Goal: Information Seeking & Learning: Learn about a topic

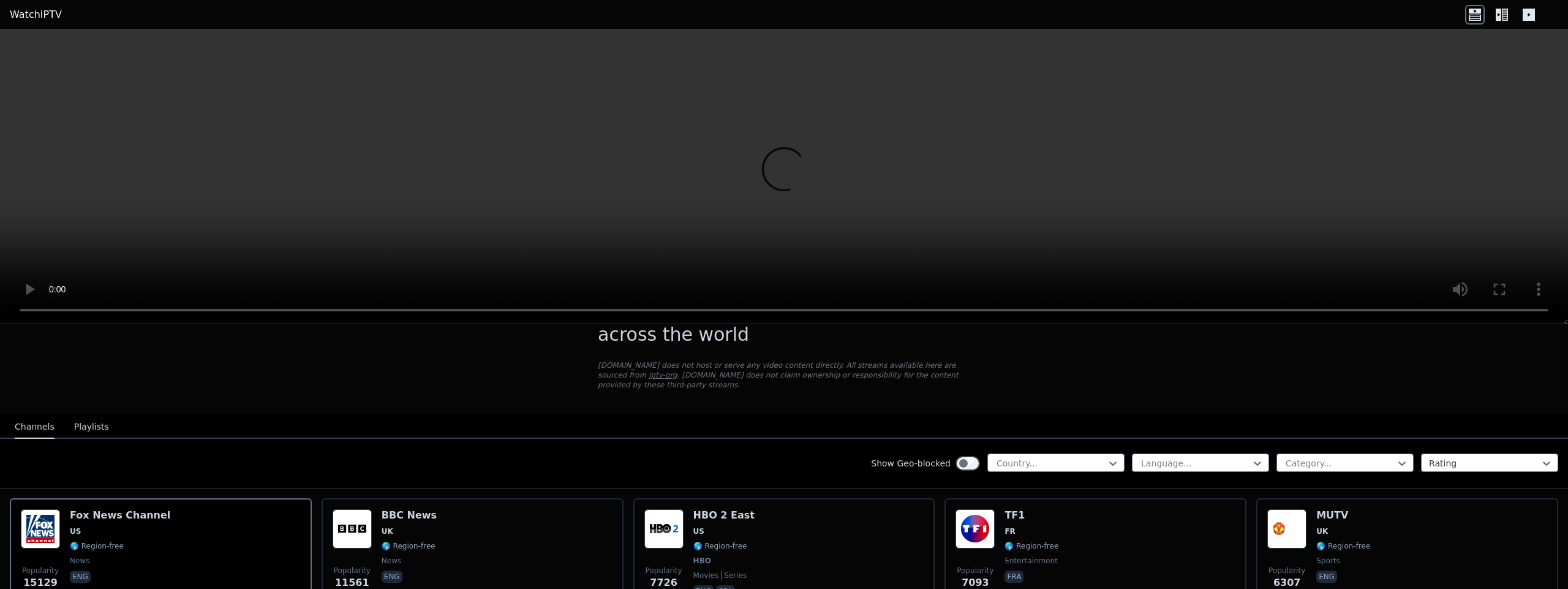
scroll to position [147, 0]
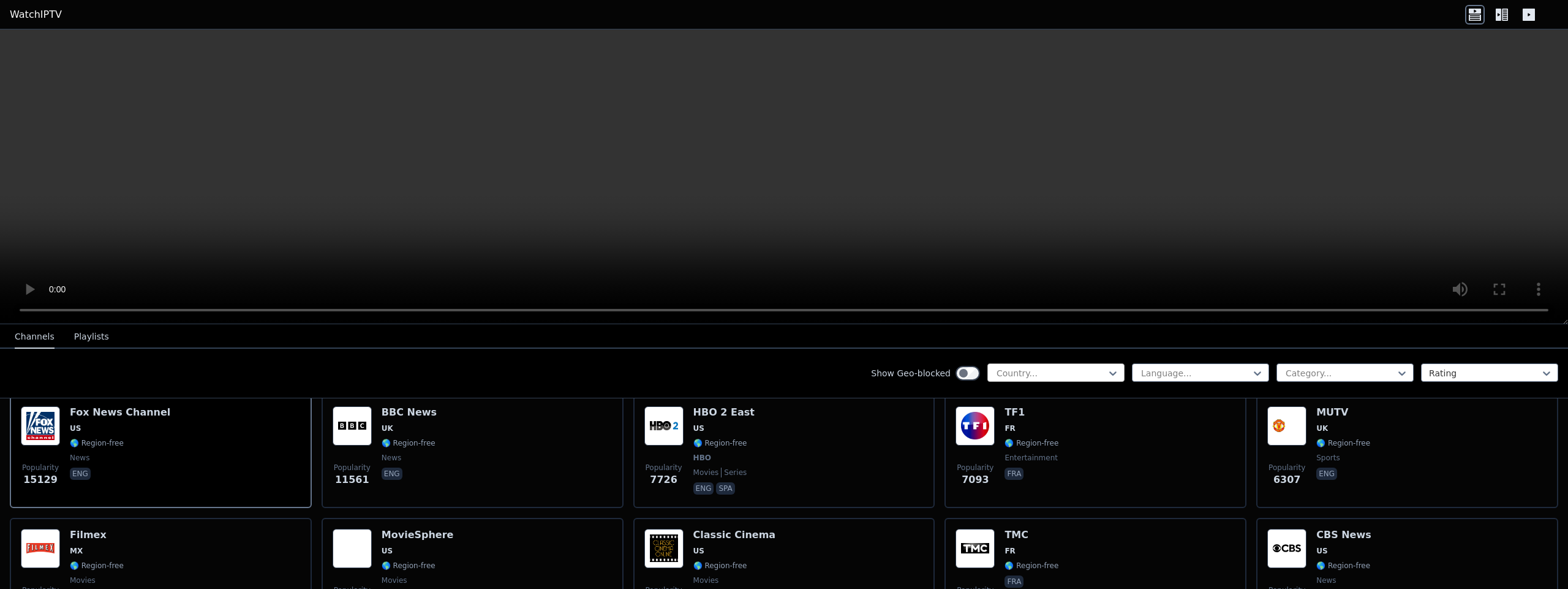
click at [1046, 376] on div at bounding box center [1050, 373] width 111 height 12
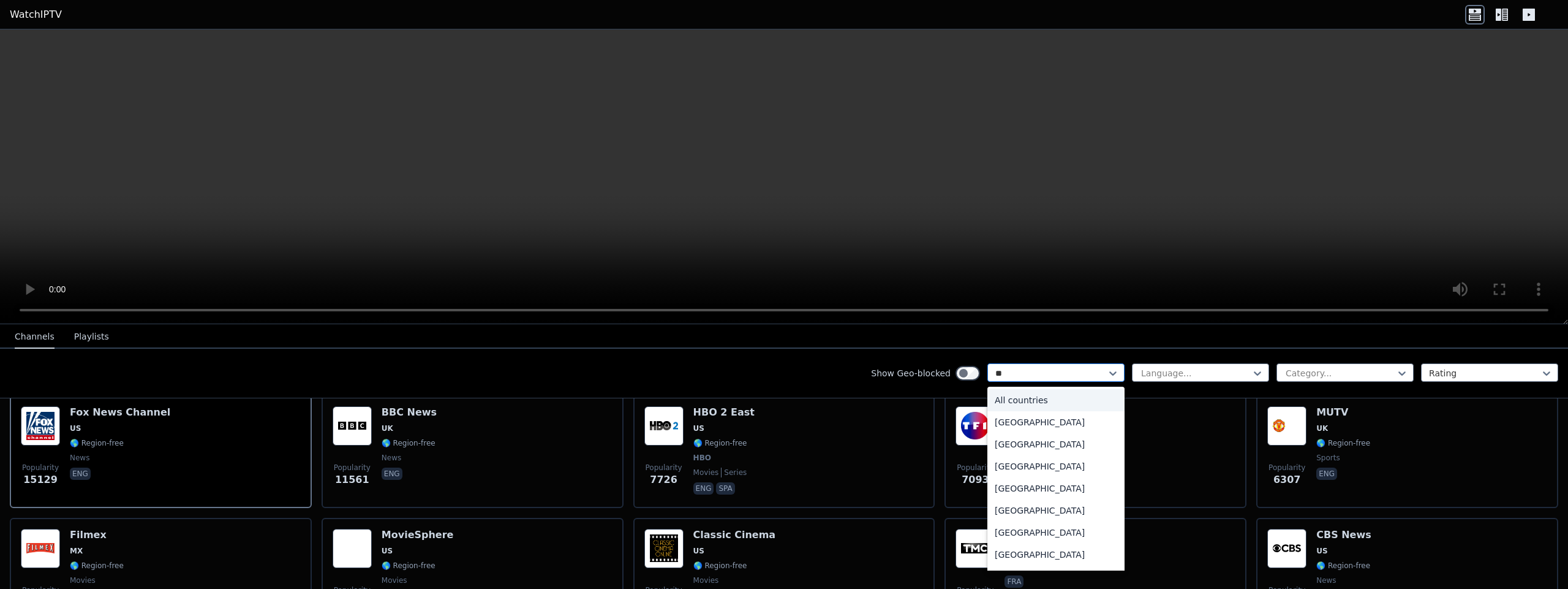
type input "***"
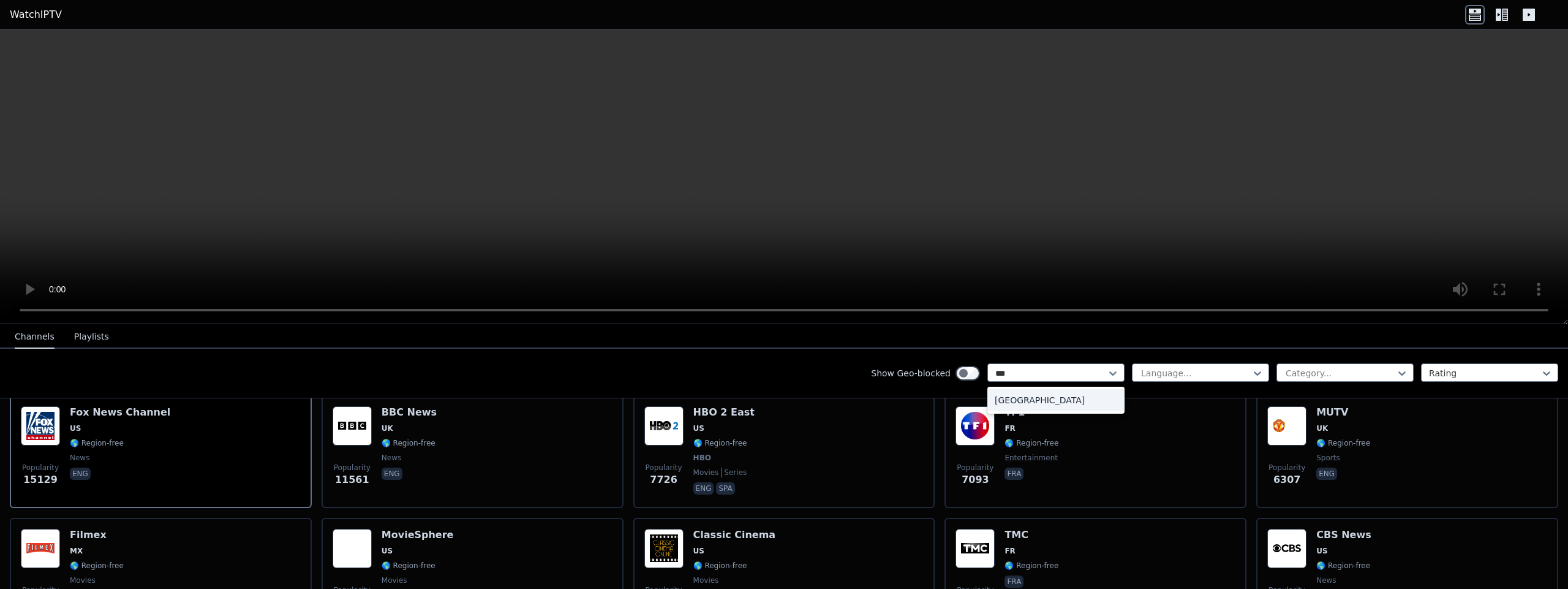
click at [1057, 400] on div "[GEOGRAPHIC_DATA]" at bounding box center [1056, 400] width 137 height 22
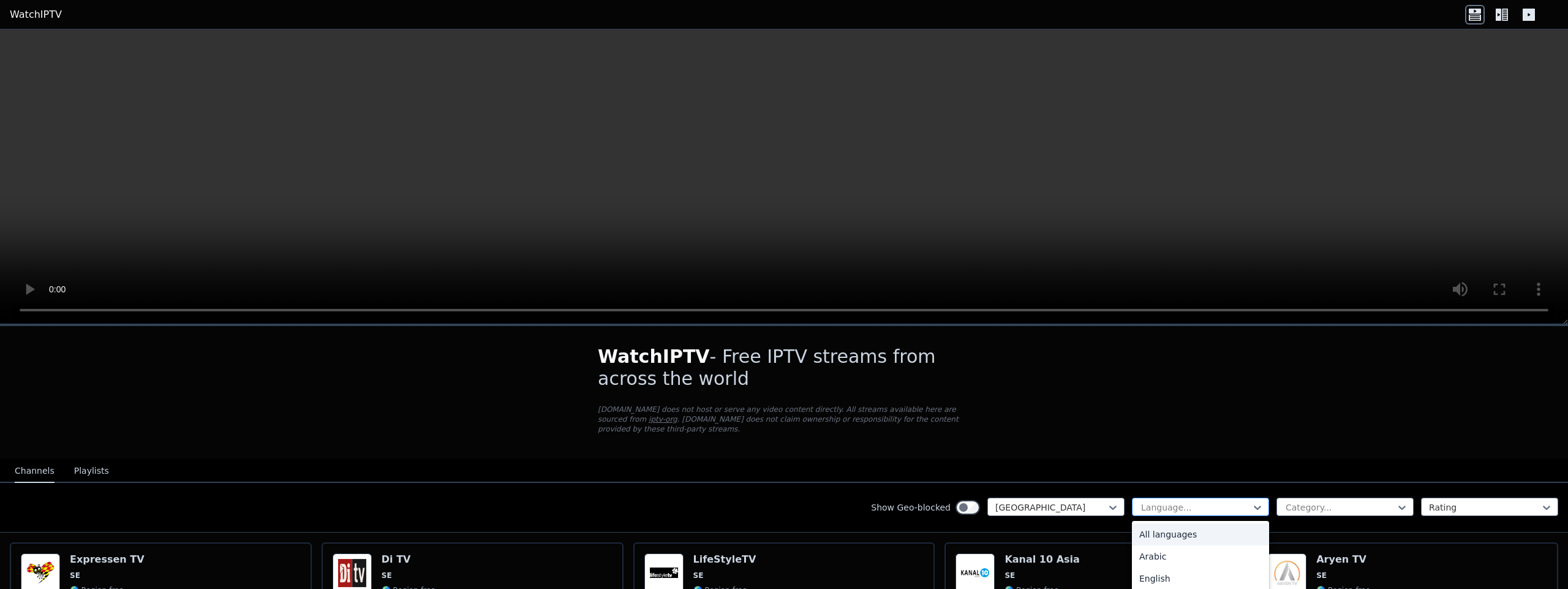
click at [1168, 506] on div at bounding box center [1195, 506] width 111 height 12
click at [1156, 582] on div "English" at bounding box center [1200, 578] width 137 height 22
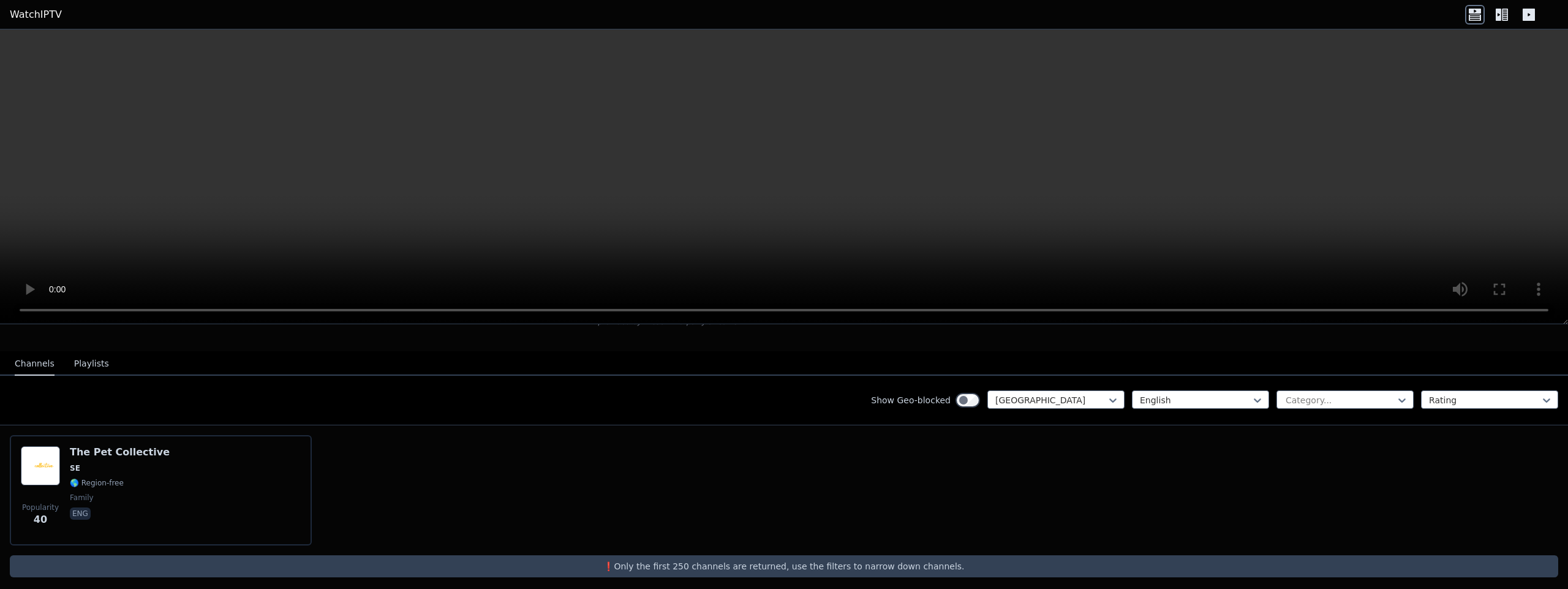
scroll to position [115, 0]
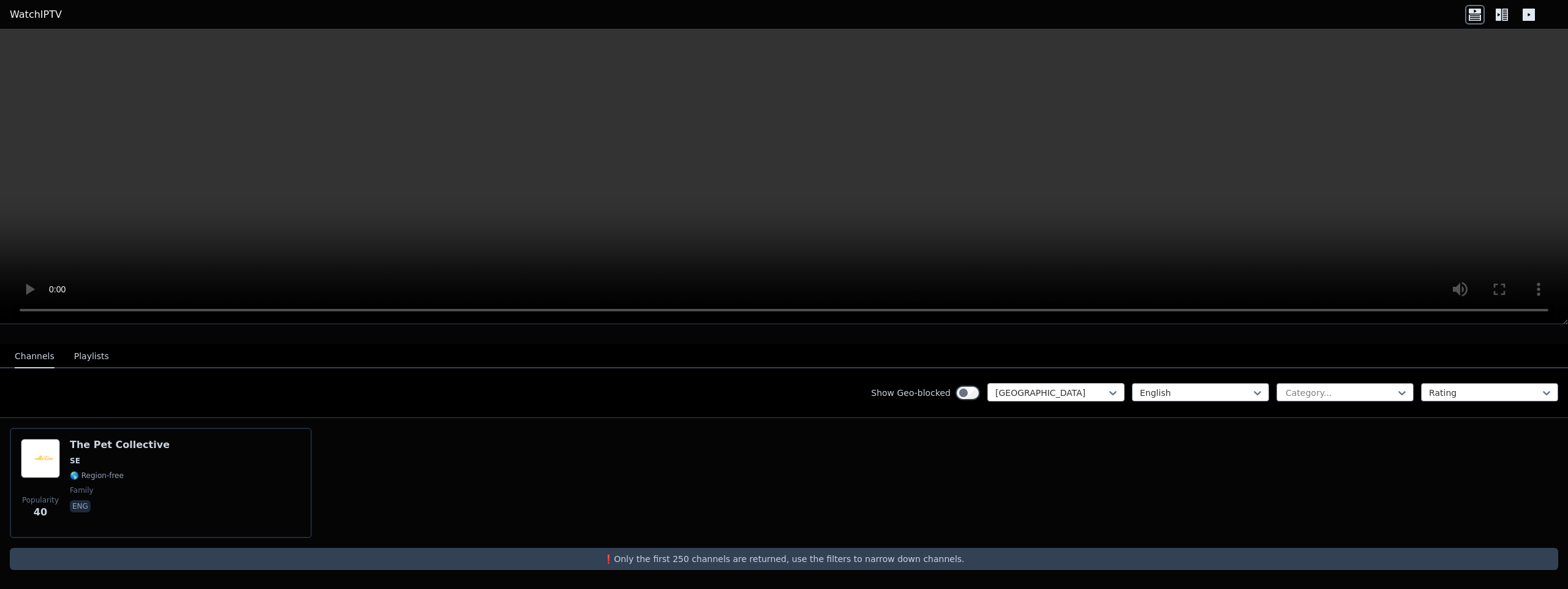
click at [1025, 393] on div at bounding box center [1050, 392] width 111 height 12
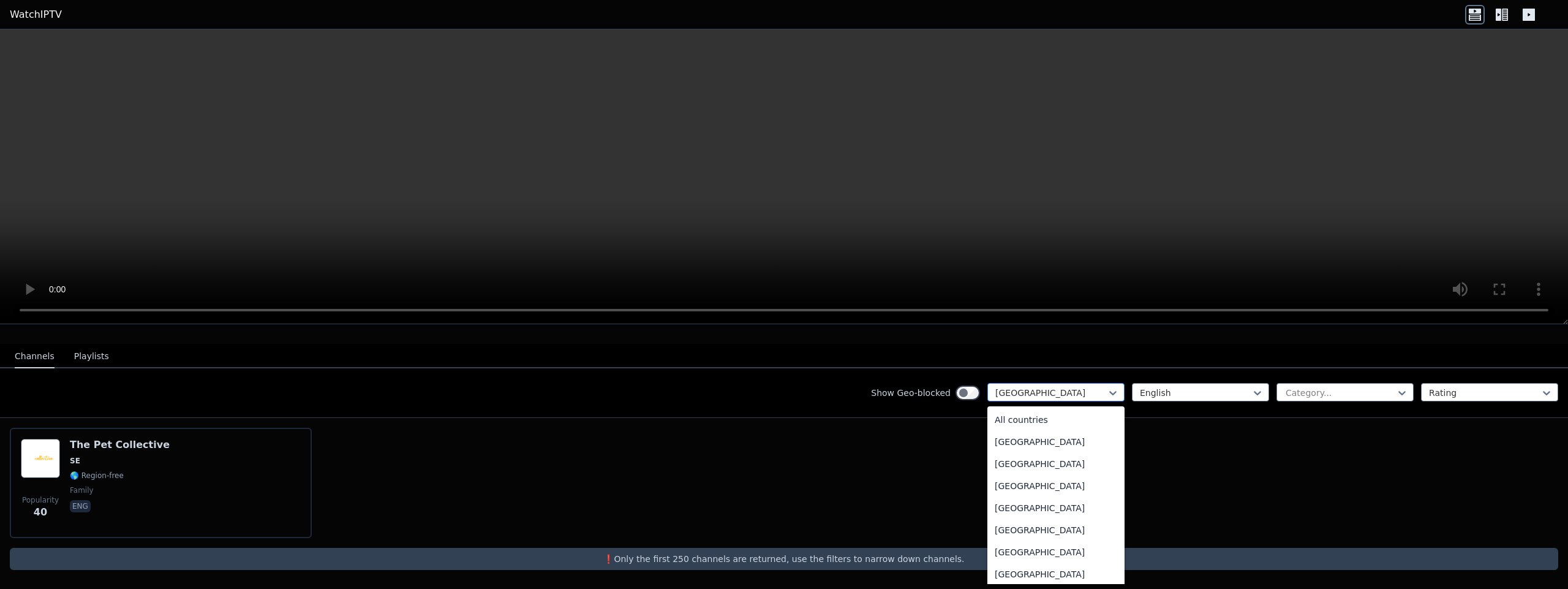
scroll to position [3808, 0]
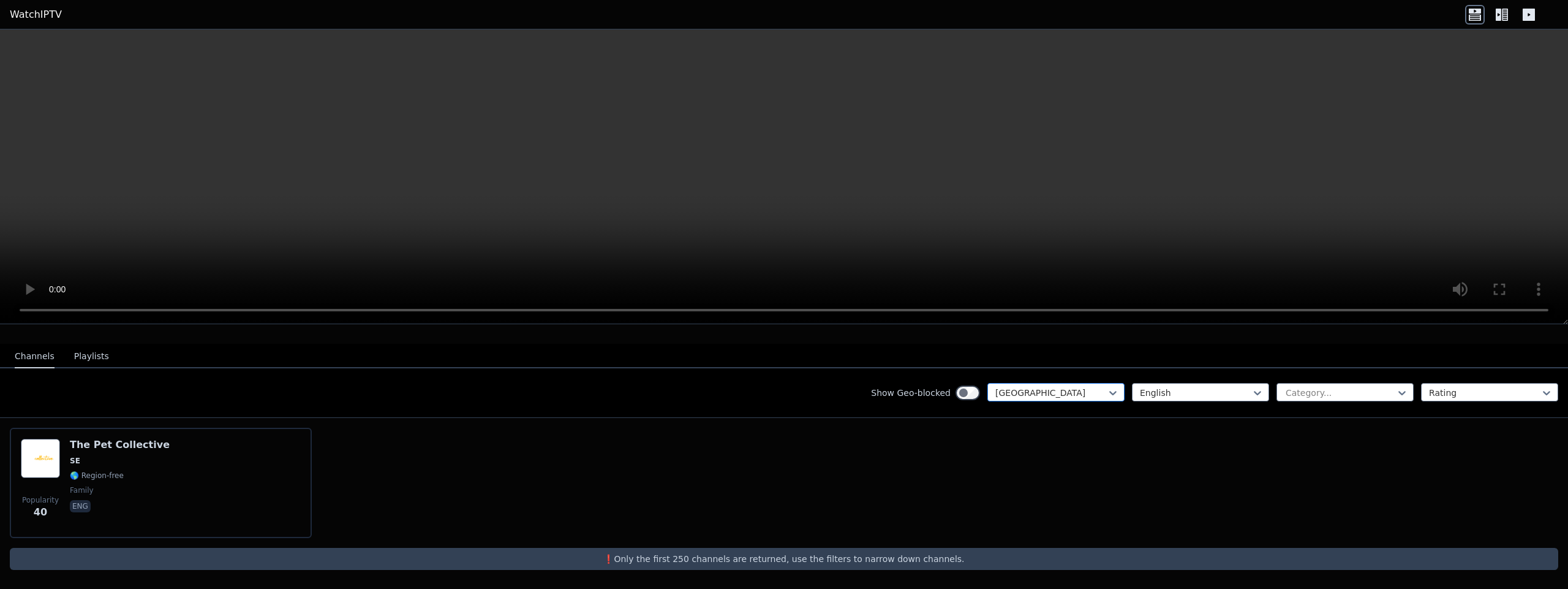
click at [1047, 390] on div at bounding box center [1050, 392] width 111 height 12
click at [1040, 391] on div at bounding box center [1050, 392] width 111 height 12
click at [1026, 387] on div at bounding box center [1050, 392] width 111 height 12
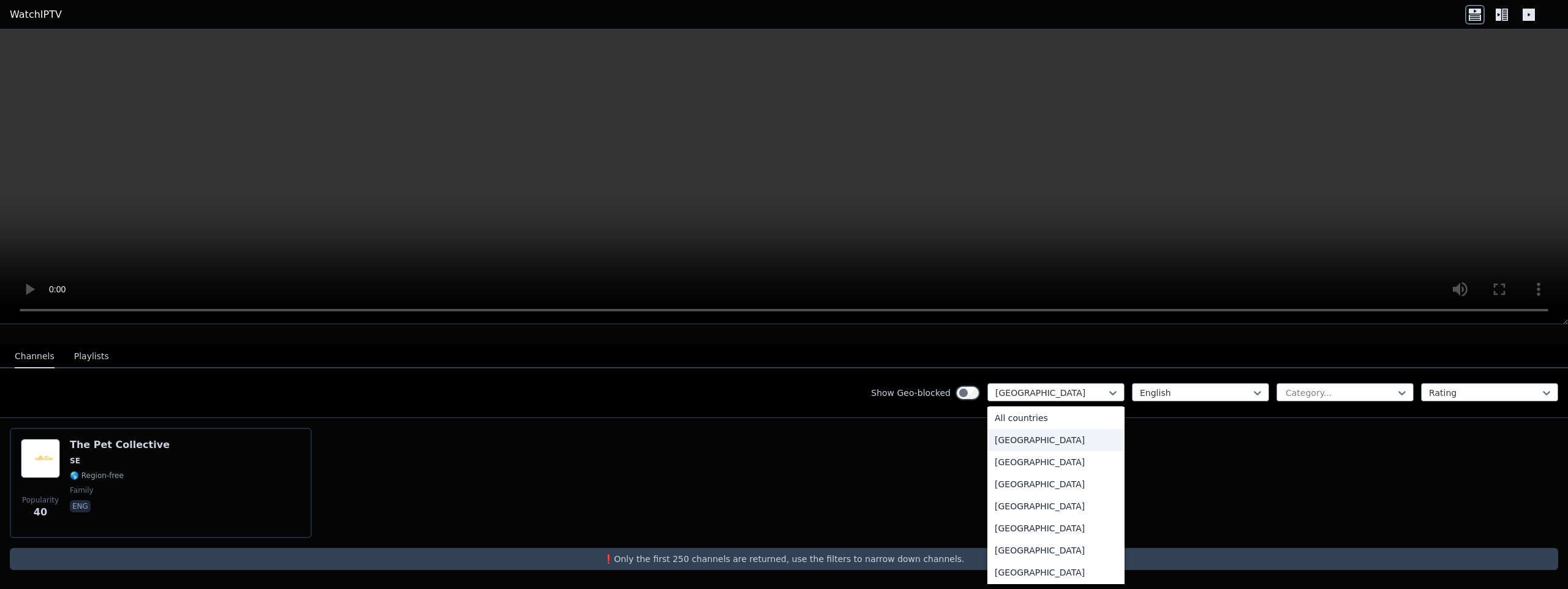
scroll to position [0, 0]
click at [1022, 425] on div "All countries" at bounding box center [1056, 420] width 137 height 22
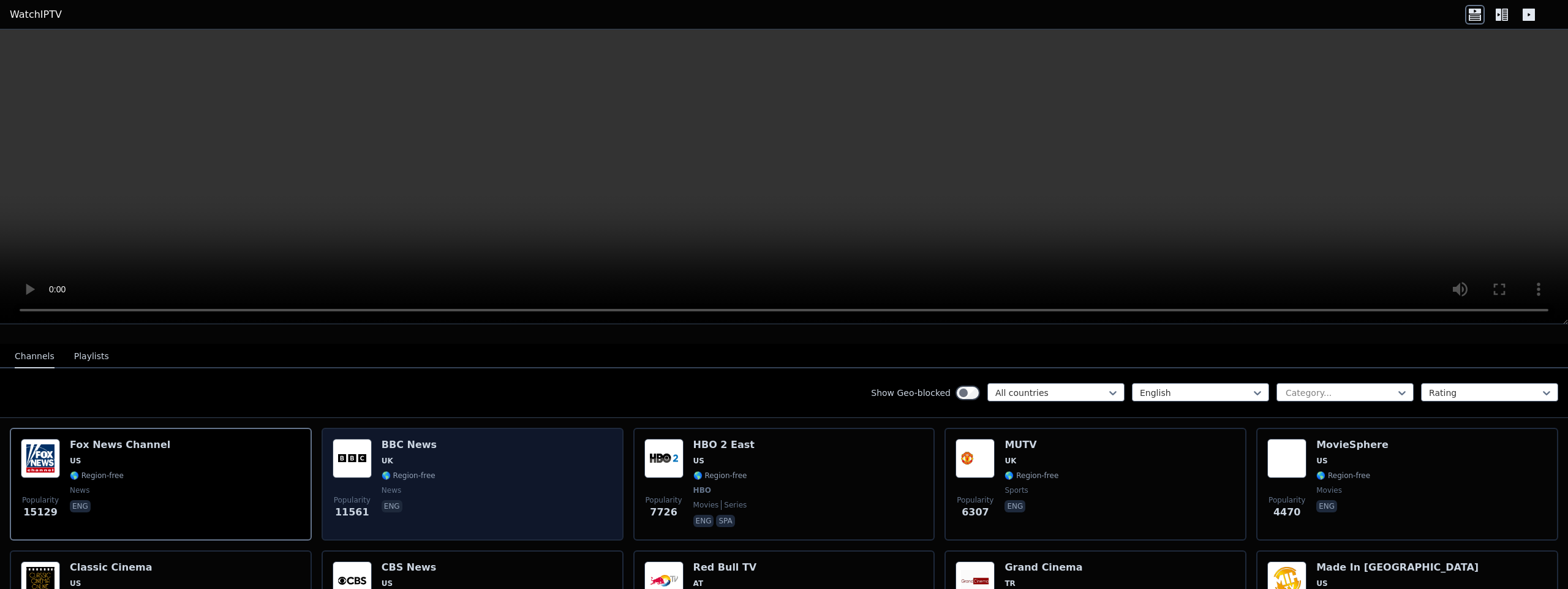
click at [422, 443] on h6 "BBC News" at bounding box center [409, 444] width 55 height 12
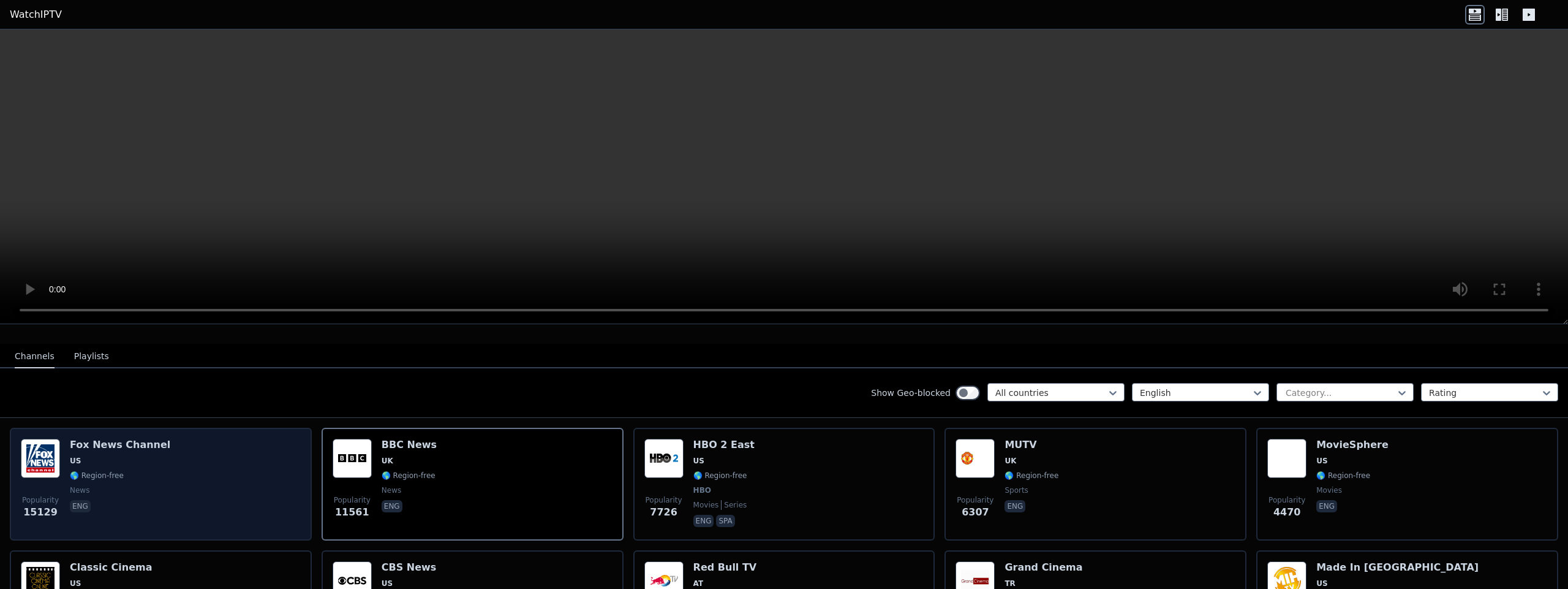
click at [168, 486] on div "Popularity 15129 [PERSON_NAME] US 🌎 Region-free news eng" at bounding box center [161, 484] width 280 height 91
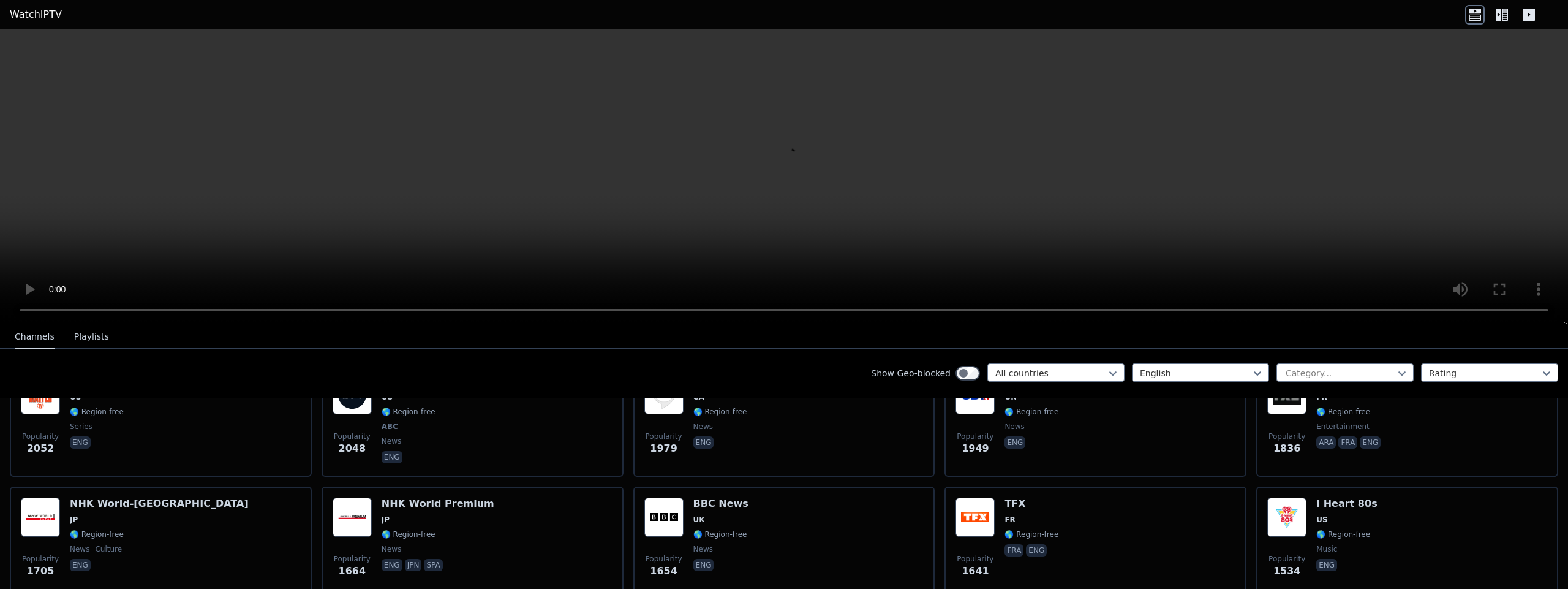
scroll to position [702, 0]
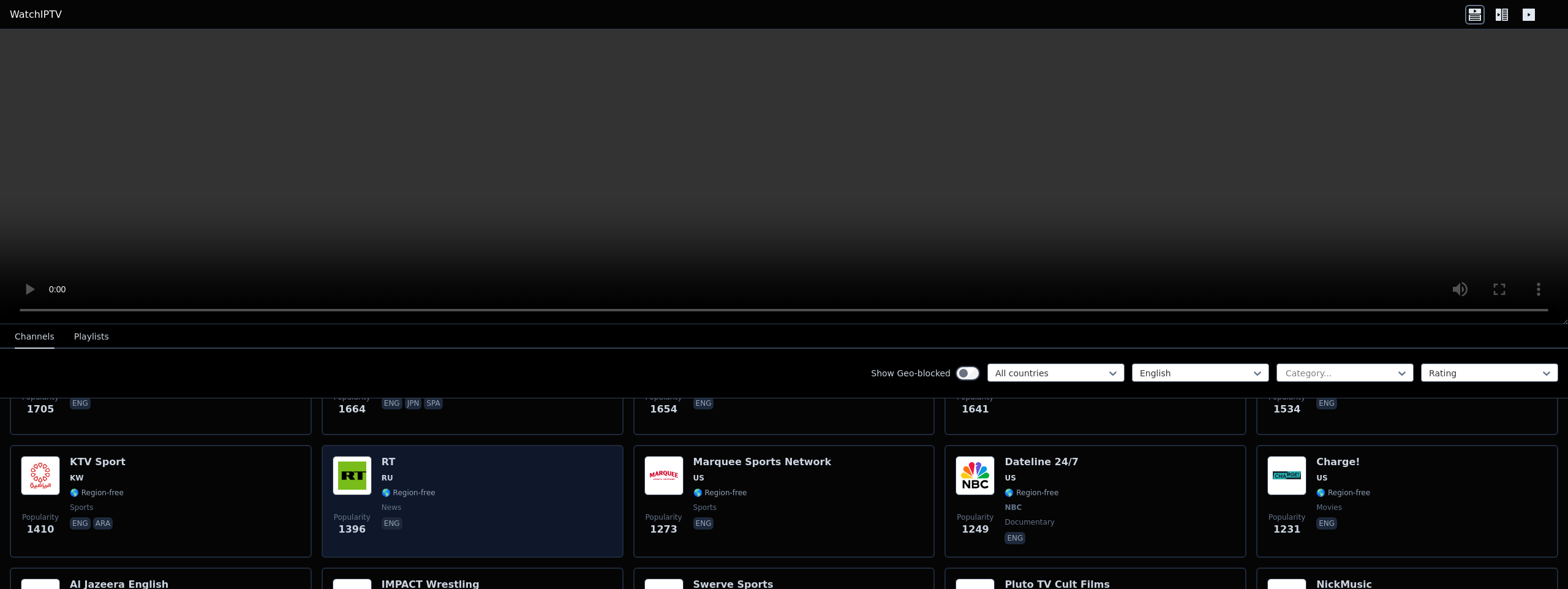
click at [610, 471] on div "Popularity 1396 RT RU 🌎 Region-free news eng" at bounding box center [472, 501] width 302 height 113
